Goal: Contribute content

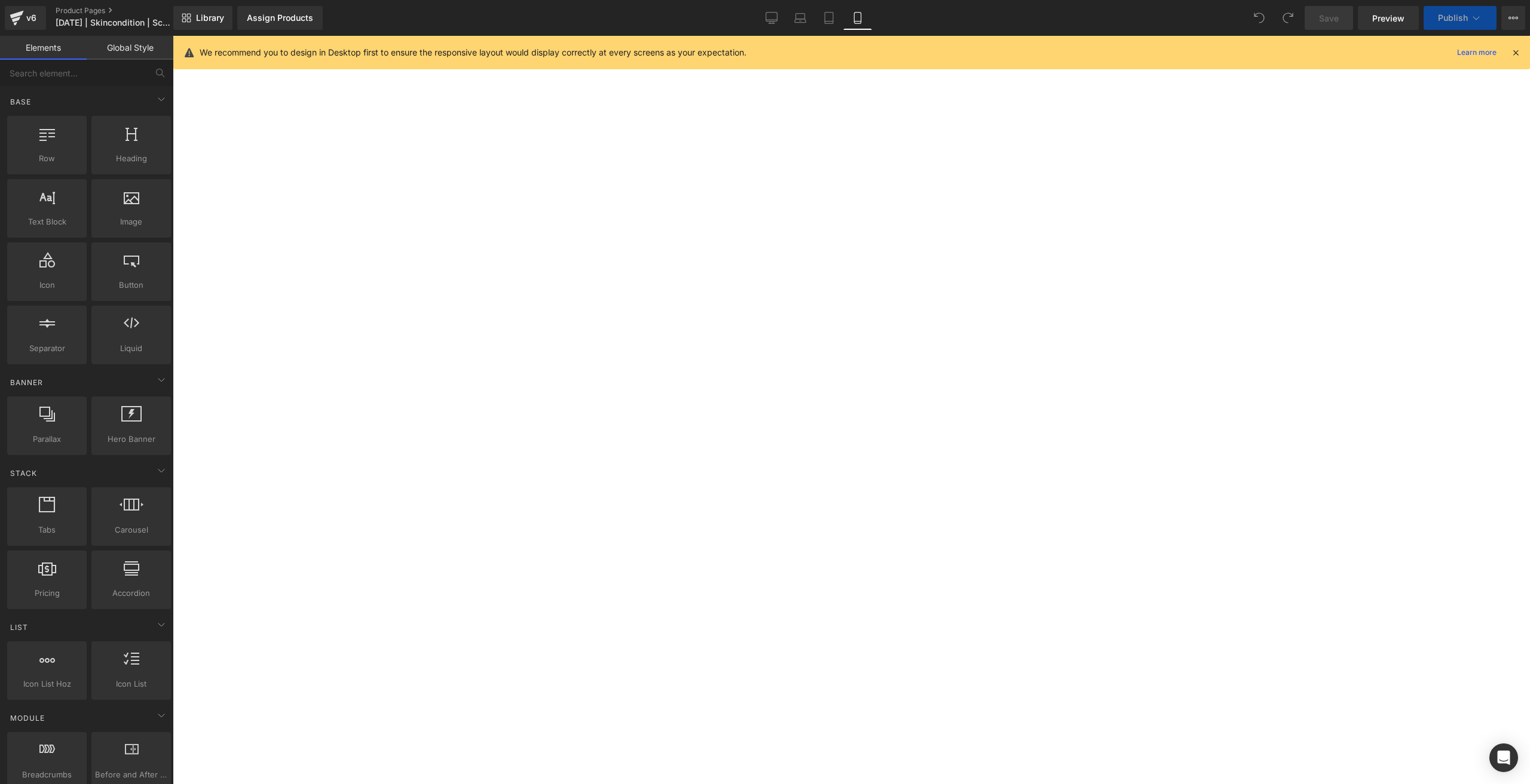
click at [863, 15] on icon at bounding box center [857, 18] width 12 height 12
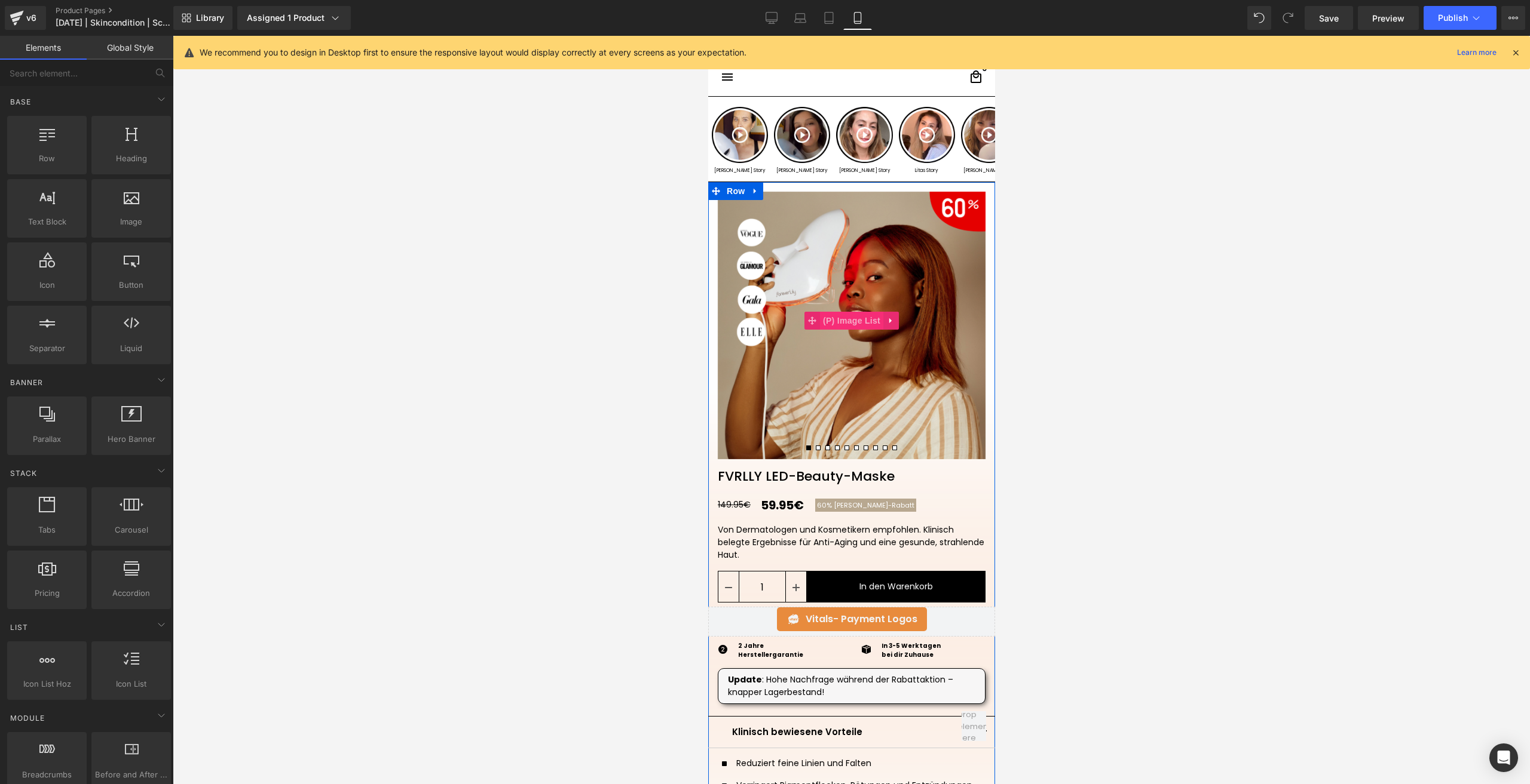
click at [847, 322] on span "(P) Image List" at bounding box center [851, 320] width 63 height 18
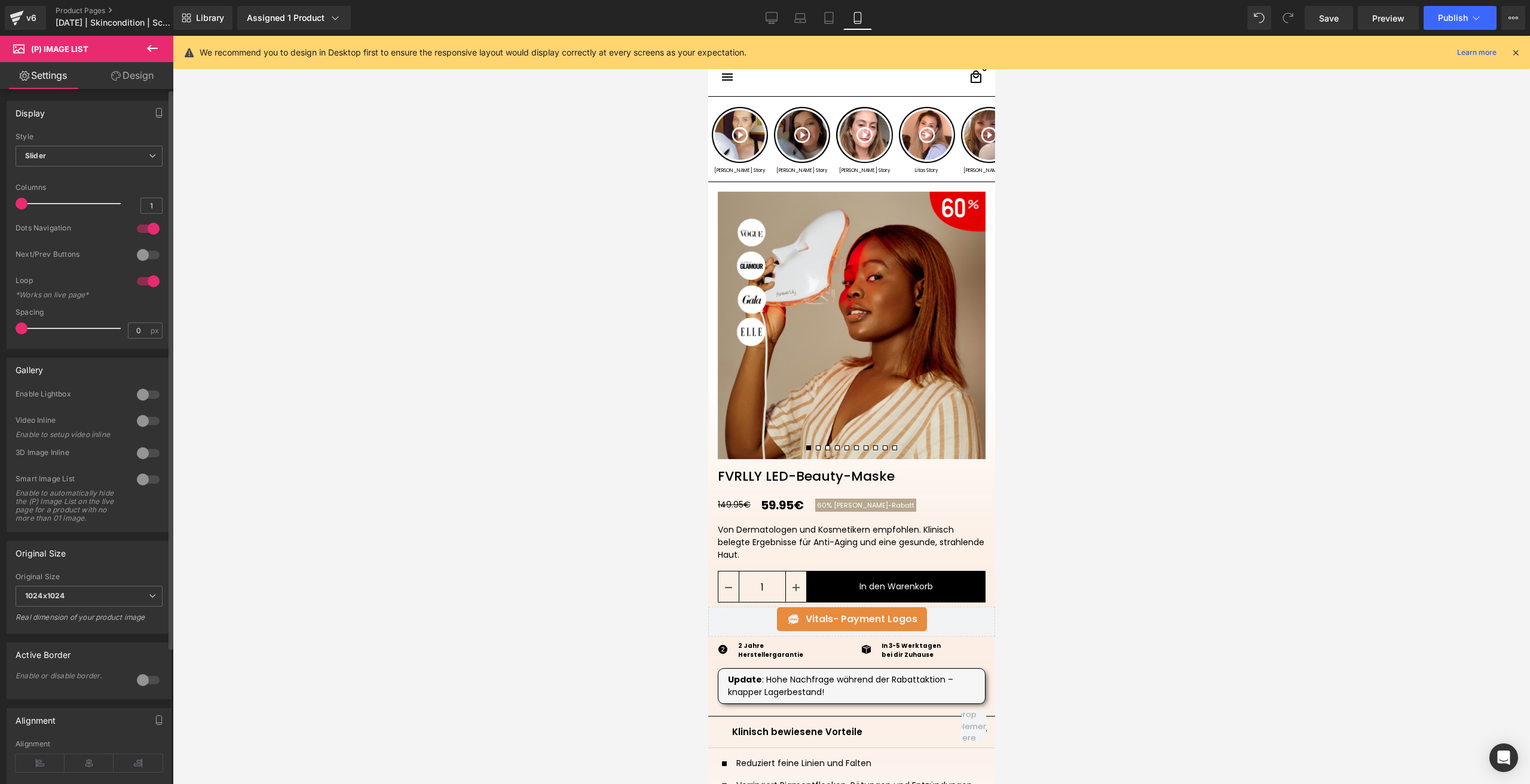
click at [146, 251] on div at bounding box center [148, 255] width 29 height 19
click at [1324, 17] on span "Save" at bounding box center [1329, 18] width 20 height 13
click at [1443, 15] on span "Publish" at bounding box center [1453, 18] width 30 height 10
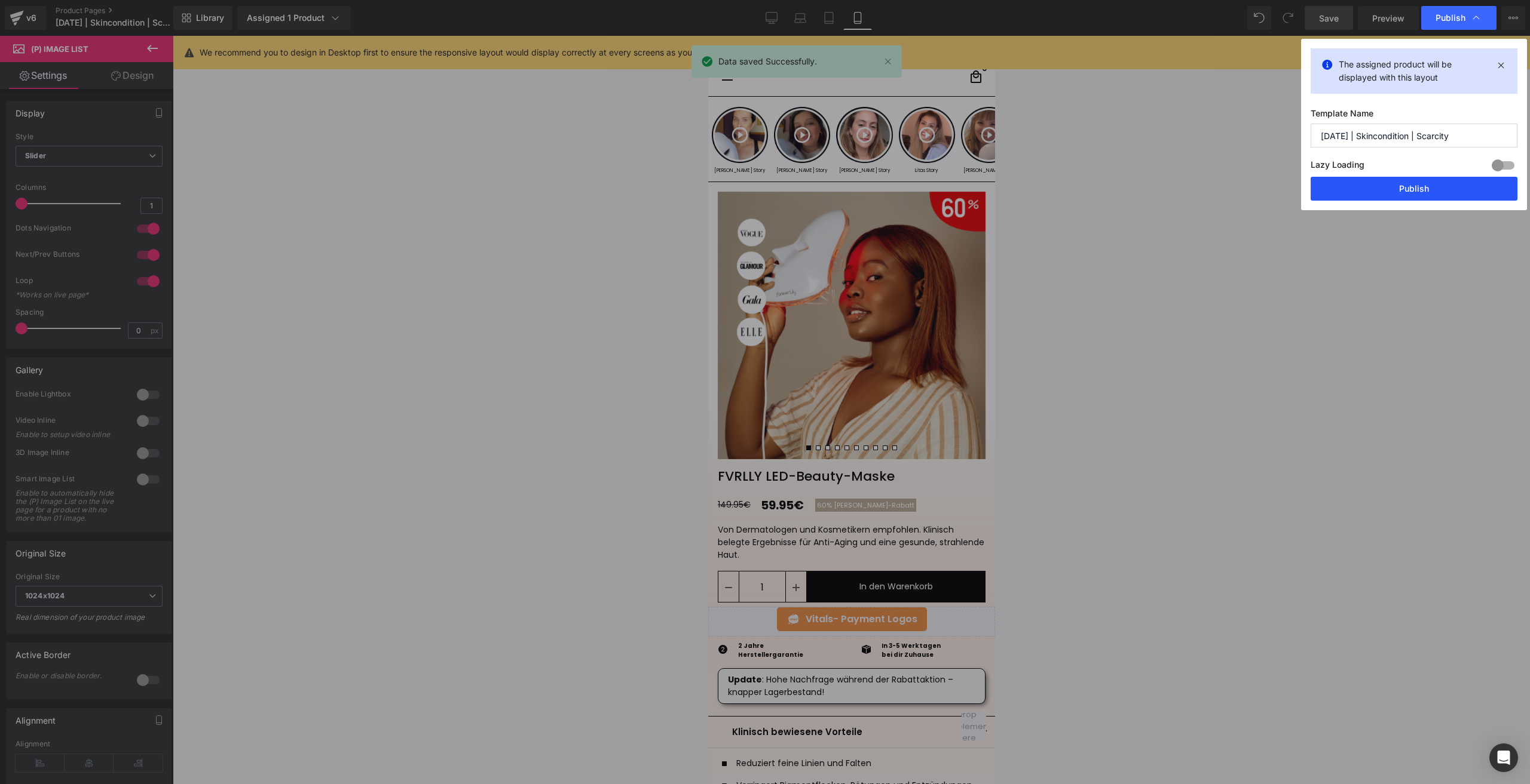
click at [1341, 179] on button "Publish" at bounding box center [1414, 189] width 207 height 24
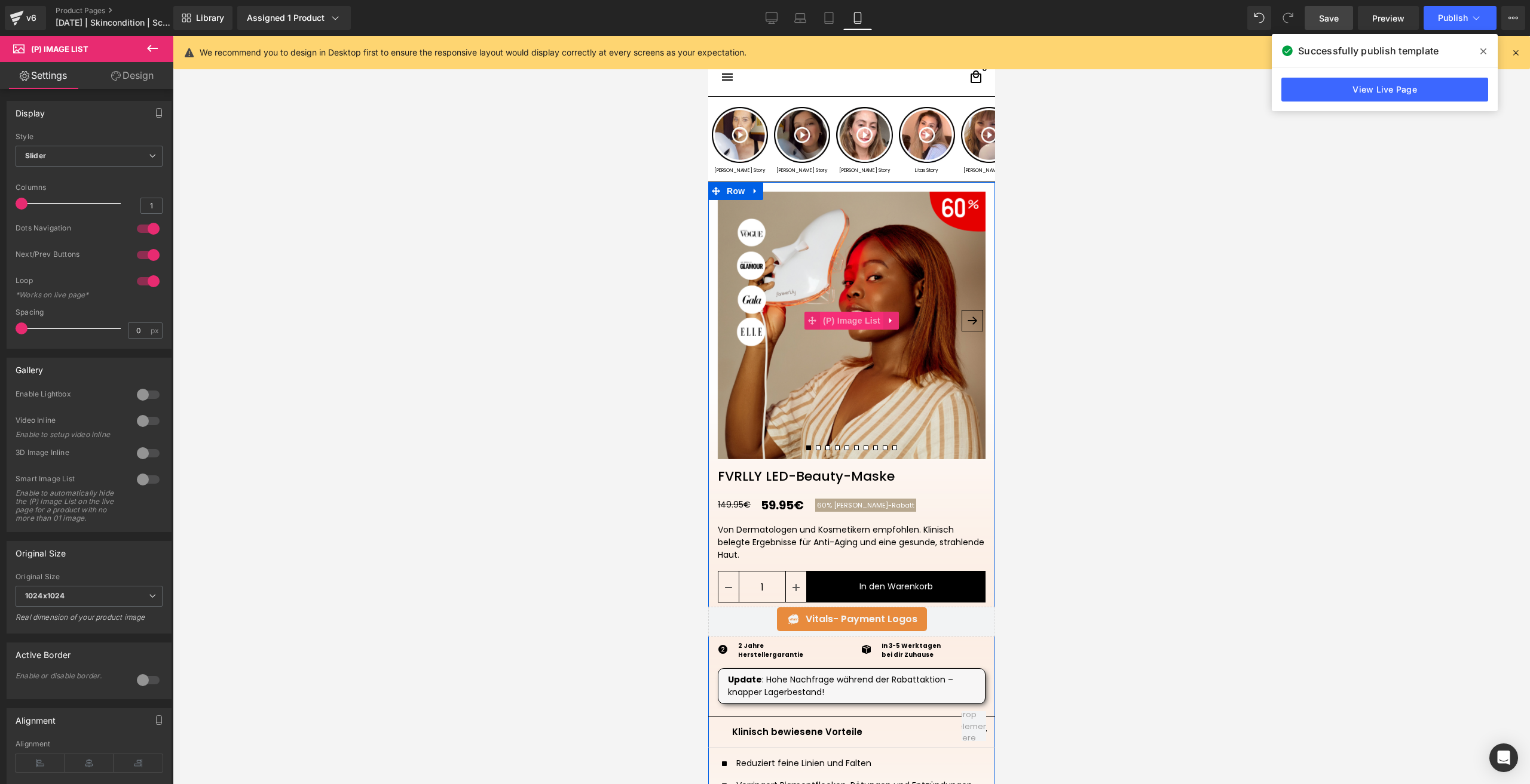
click at [839, 312] on span "(P) Image List" at bounding box center [851, 320] width 63 height 18
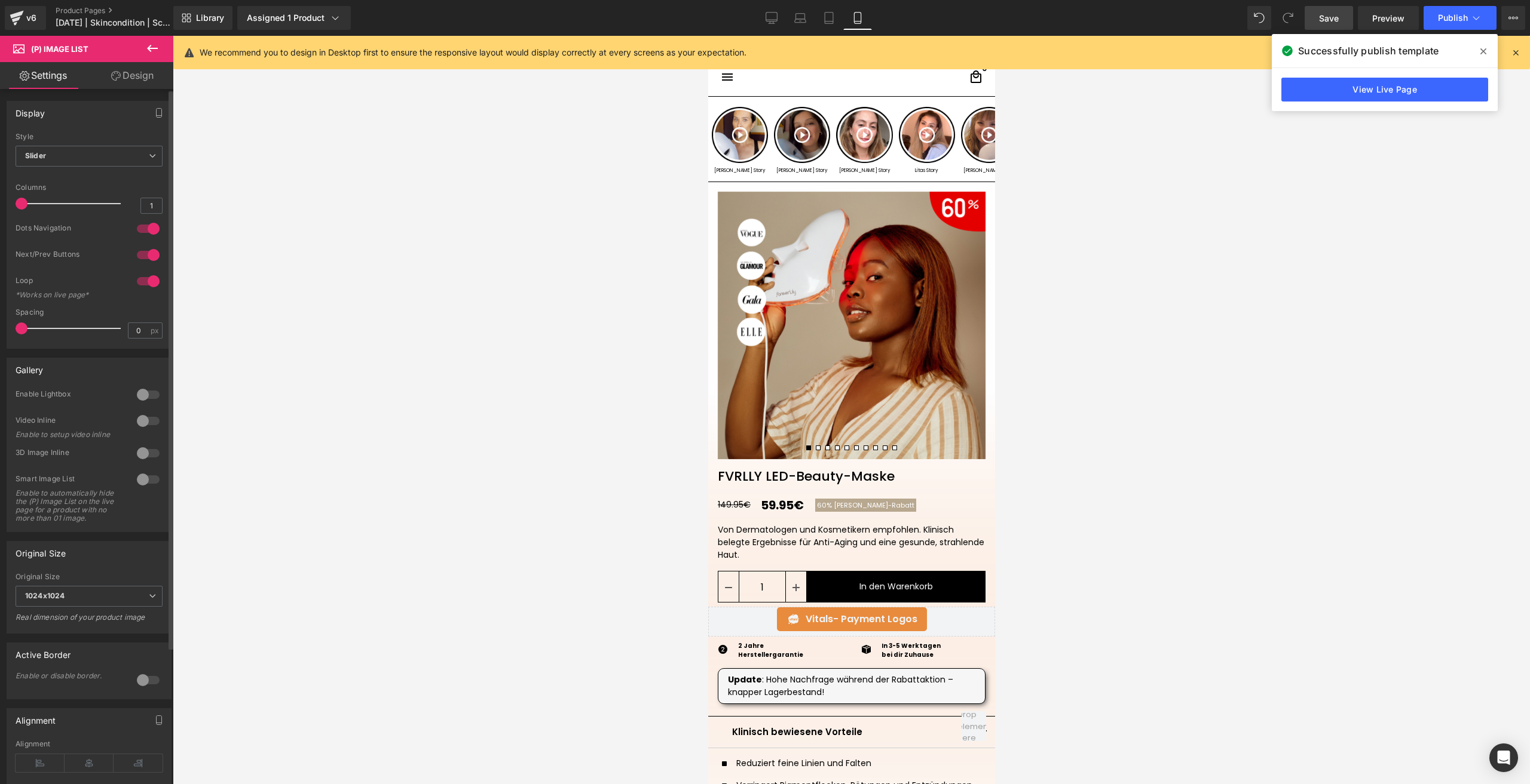
click at [142, 284] on div at bounding box center [148, 281] width 29 height 19
drag, startPoint x: 1329, startPoint y: 22, endPoint x: 217, endPoint y: 420, distance: 1181.1
click at [1329, 22] on span "Save" at bounding box center [1329, 18] width 20 height 13
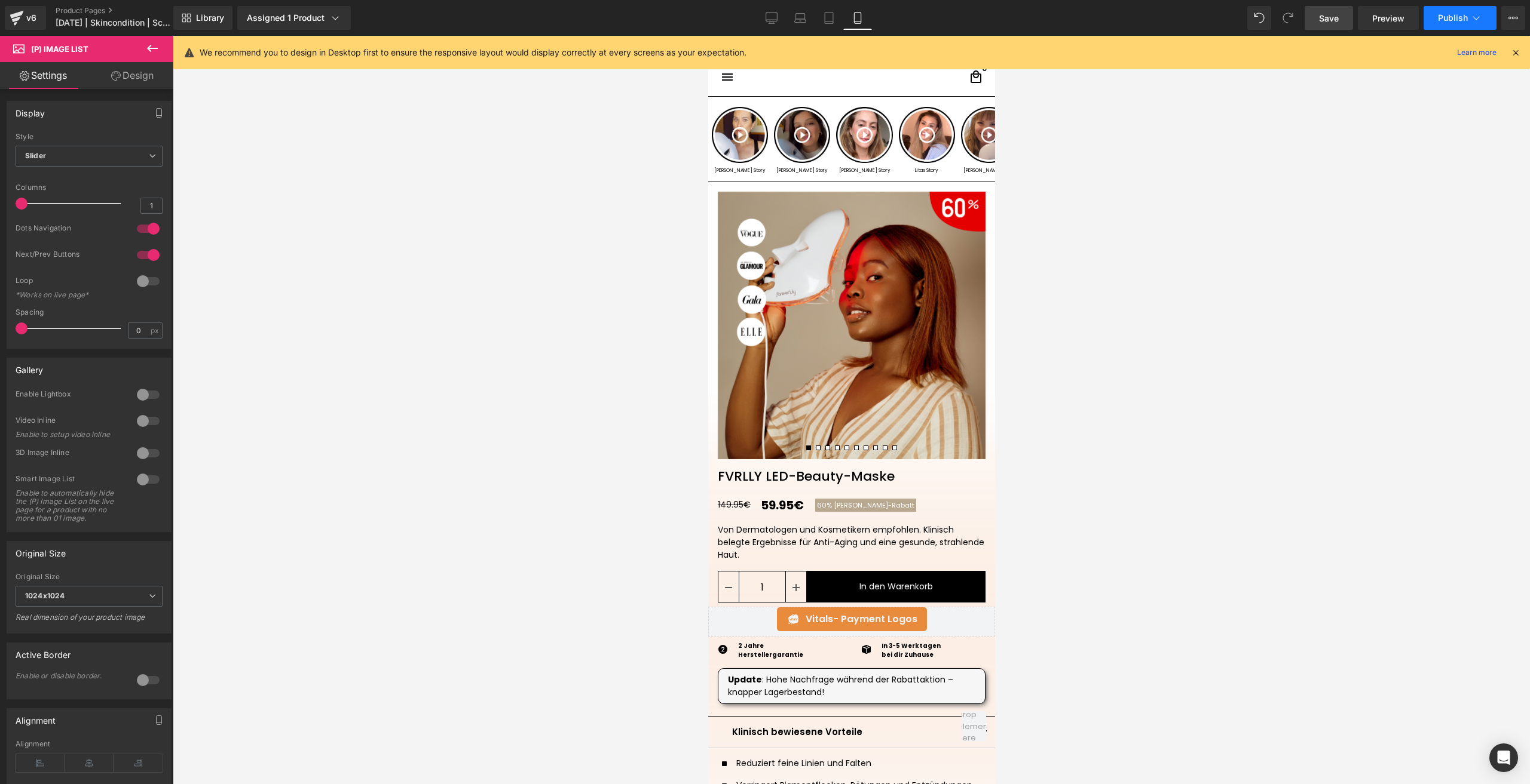
click at [1446, 25] on button "Publish" at bounding box center [1460, 18] width 73 height 24
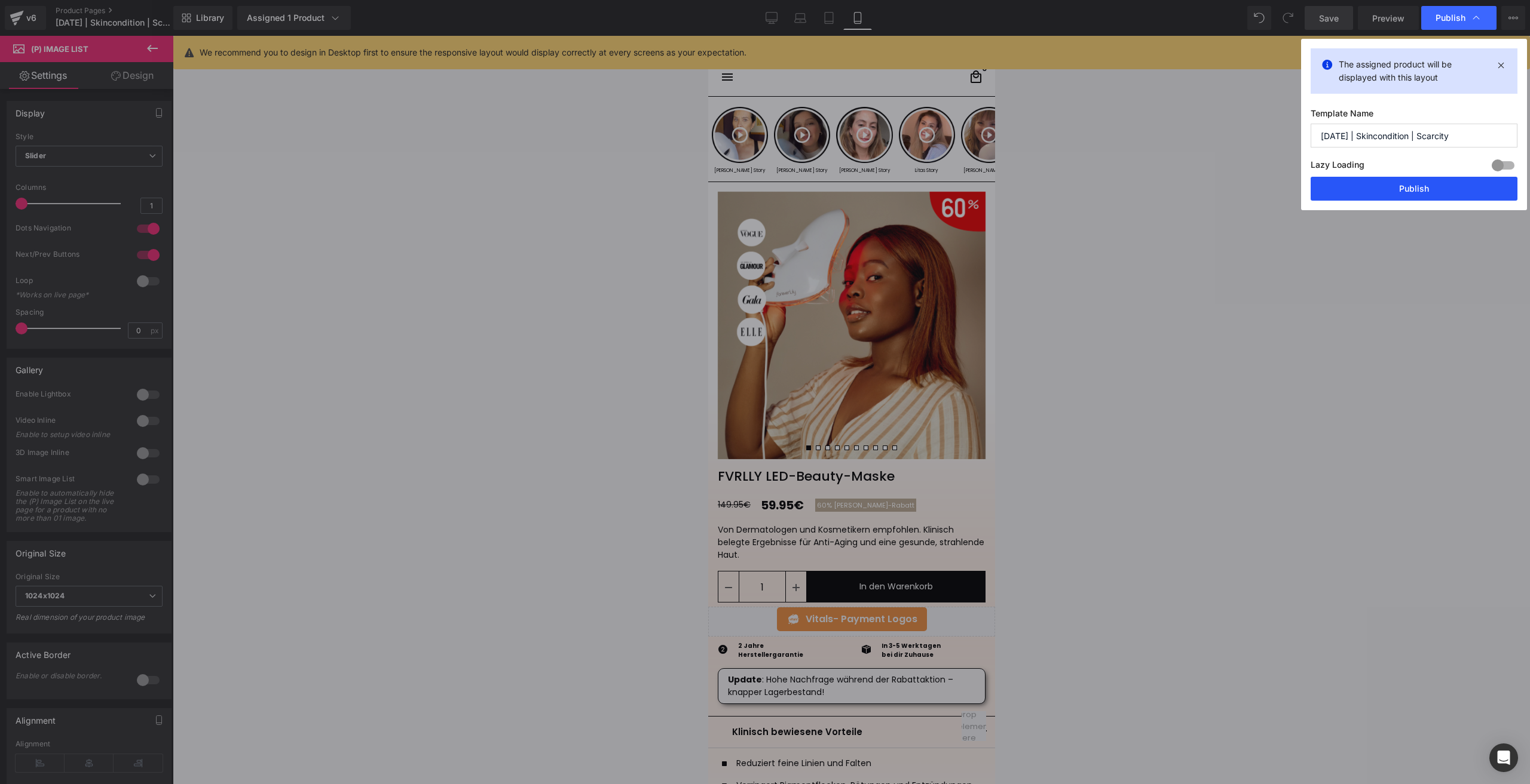
click at [1371, 191] on button "Publish" at bounding box center [1414, 189] width 207 height 24
